Goal: Task Accomplishment & Management: Use online tool/utility

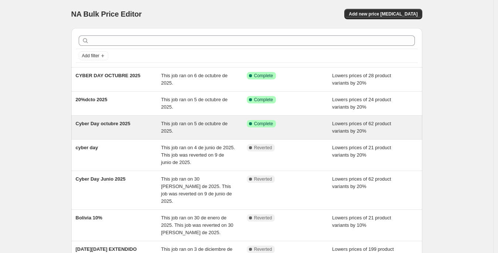
click at [170, 116] on div "Cyber Day octubre 2025 This job ran on 5 de octubre de 2025. Success Complete C…" at bounding box center [246, 128] width 351 height 24
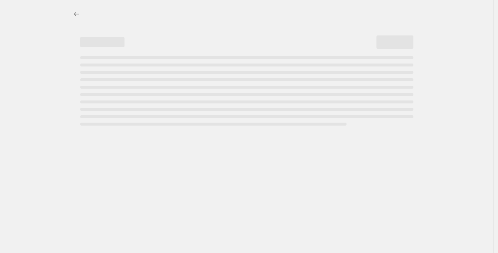
select select "percentage"
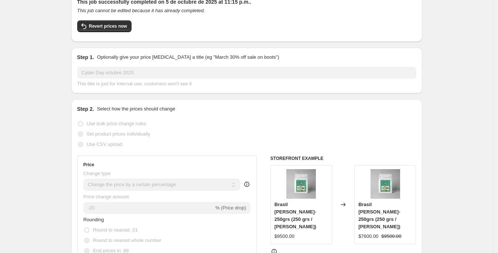
scroll to position [47, 0]
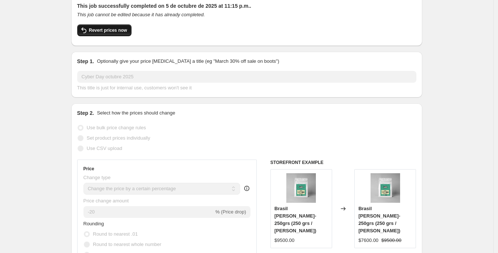
click at [99, 29] on span "Revert prices now" at bounding box center [108, 30] width 38 height 6
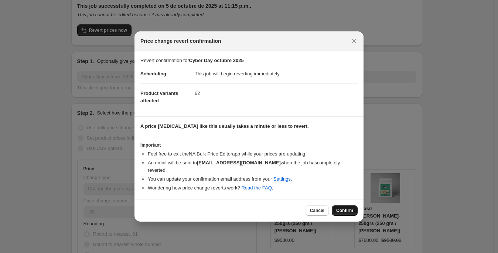
click at [346, 209] on span "Confirm" at bounding box center [344, 211] width 17 height 6
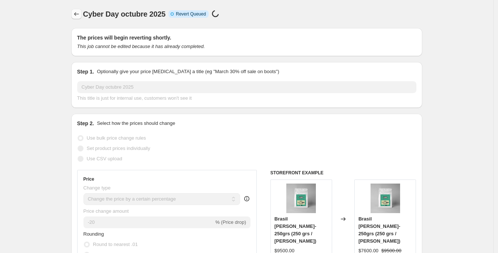
click at [77, 16] on icon "Price change jobs" at bounding box center [76, 13] width 7 height 7
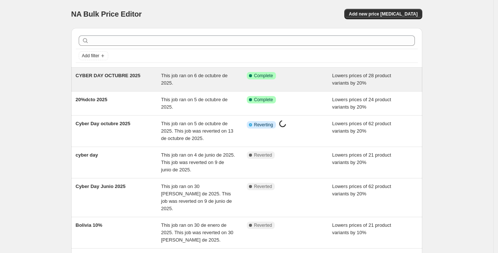
click at [208, 85] on div "This job ran on 6 de octubre de 2025." at bounding box center [204, 79] width 86 height 15
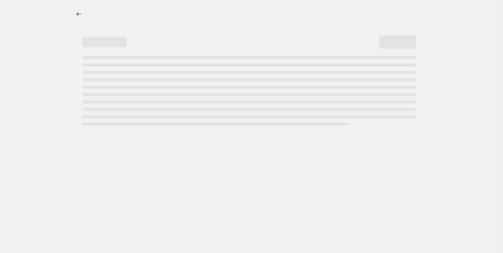
select select "percentage"
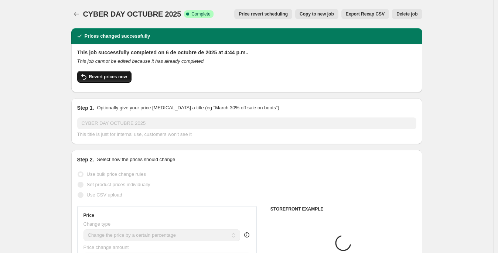
click at [107, 72] on button "Revert prices now" at bounding box center [104, 77] width 54 height 12
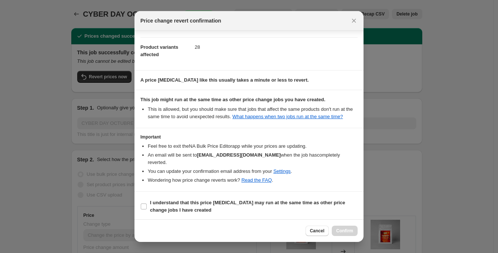
scroll to position [26, 0]
click at [313, 232] on span "Cancel" at bounding box center [317, 231] width 14 height 6
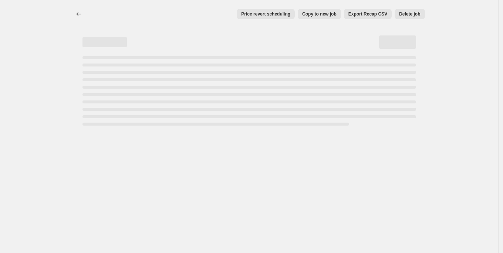
select select "percentage"
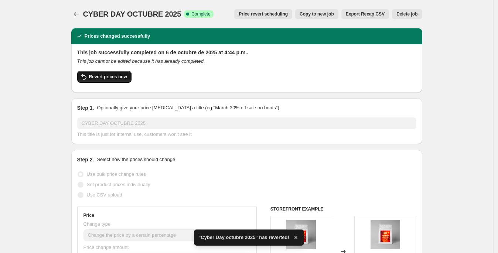
click at [105, 77] on span "Revert prices now" at bounding box center [108, 77] width 38 height 6
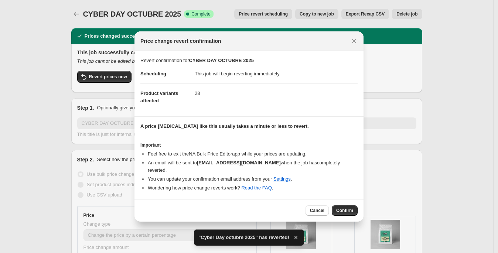
drag, startPoint x: 316, startPoint y: 206, endPoint x: 268, endPoint y: 179, distance: 54.3
click at [316, 208] on span "Cancel" at bounding box center [317, 211] width 14 height 6
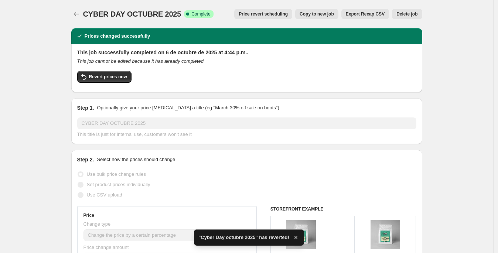
click at [86, 7] on div "CYBER DAY OCTUBRE 2025. This page is ready CYBER DAY OCTUBRE 2025 Success Compl…" at bounding box center [246, 14] width 351 height 28
click at [81, 10] on button "Price change jobs" at bounding box center [76, 14] width 10 height 10
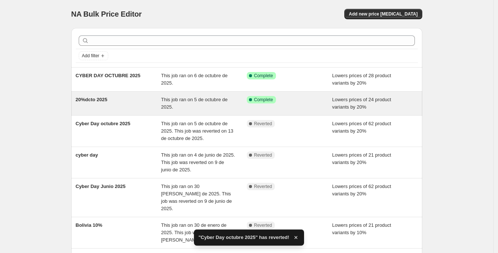
click at [185, 106] on div "This job ran on 5 de octubre de 2025." at bounding box center [204, 103] width 86 height 15
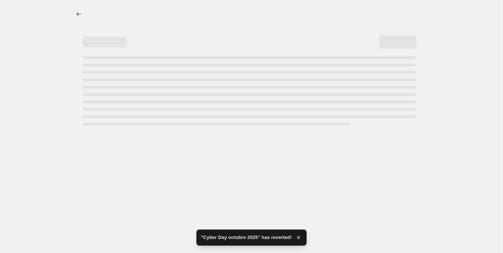
select select "percentage"
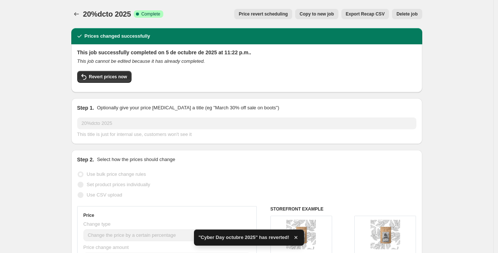
click at [121, 83] on div "Revert prices now" at bounding box center [246, 79] width 339 height 16
click at [120, 81] on button "Revert prices now" at bounding box center [104, 77] width 54 height 12
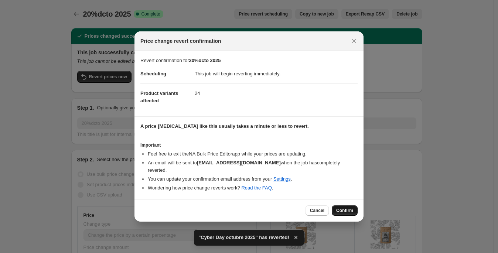
click at [338, 205] on button "Confirm" at bounding box center [345, 210] width 26 height 10
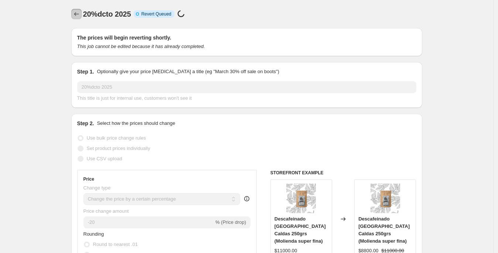
click at [75, 11] on icon "Price change jobs" at bounding box center [76, 13] width 7 height 7
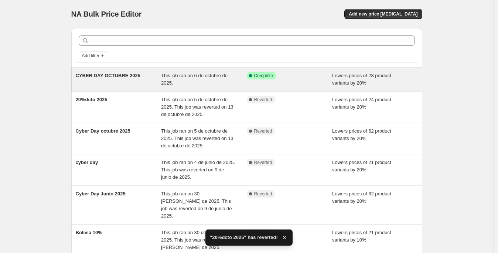
click at [121, 82] on div "CYBER DAY OCTUBRE 2025" at bounding box center [119, 79] width 86 height 15
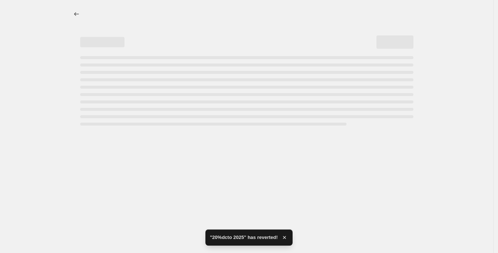
select select "percentage"
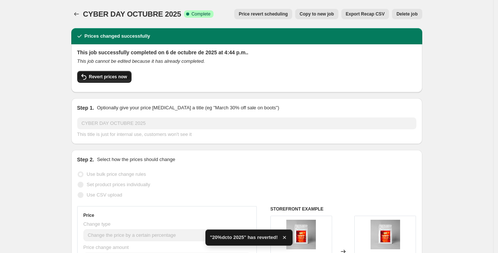
click at [116, 72] on button "Revert prices now" at bounding box center [104, 77] width 54 height 12
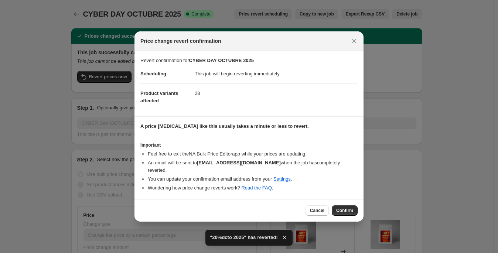
click at [340, 205] on button "Confirm" at bounding box center [345, 210] width 26 height 10
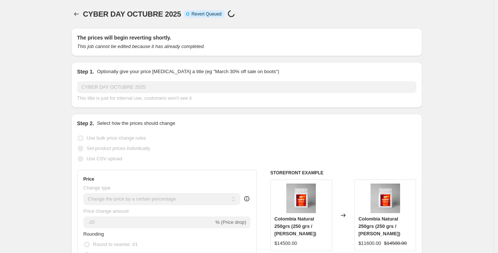
select select "percentage"
